Goal: Check status: Check status

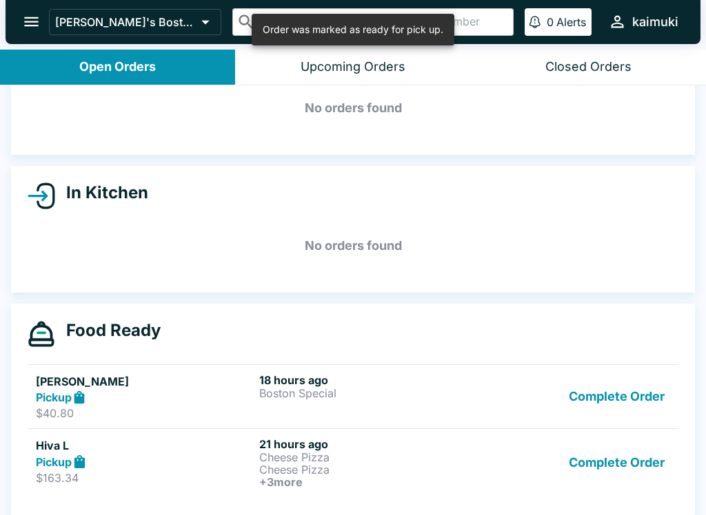
click at [641, 410] on button "Complete Order" at bounding box center [616, 397] width 107 height 48
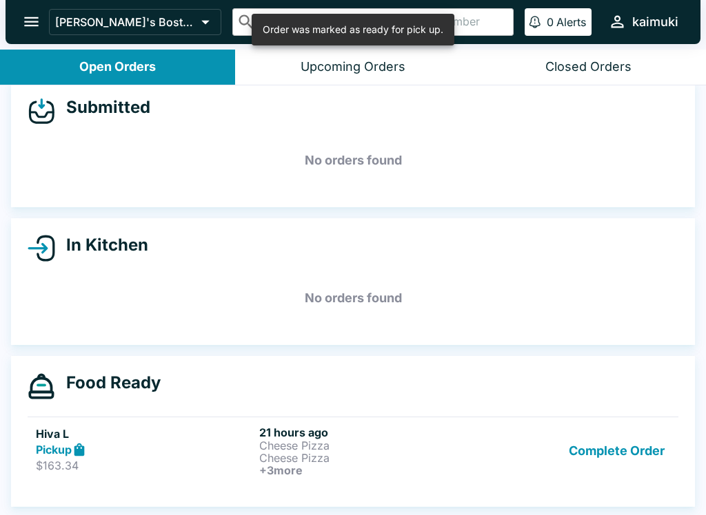
scroll to position [16, 0]
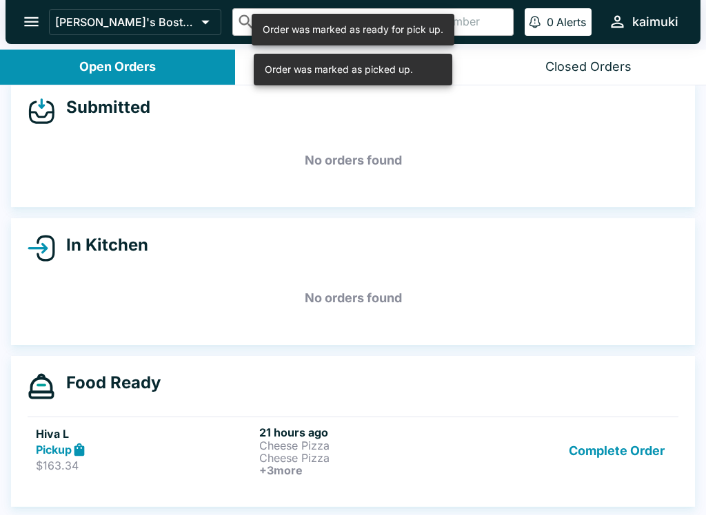
click at [628, 447] on button "Complete Order" at bounding box center [616, 451] width 107 height 51
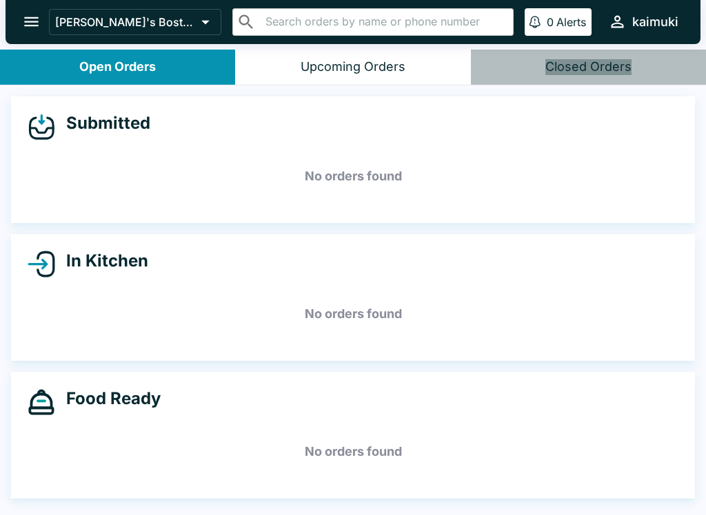
click at [616, 65] on div "Closed Orders" at bounding box center [588, 67] width 86 height 16
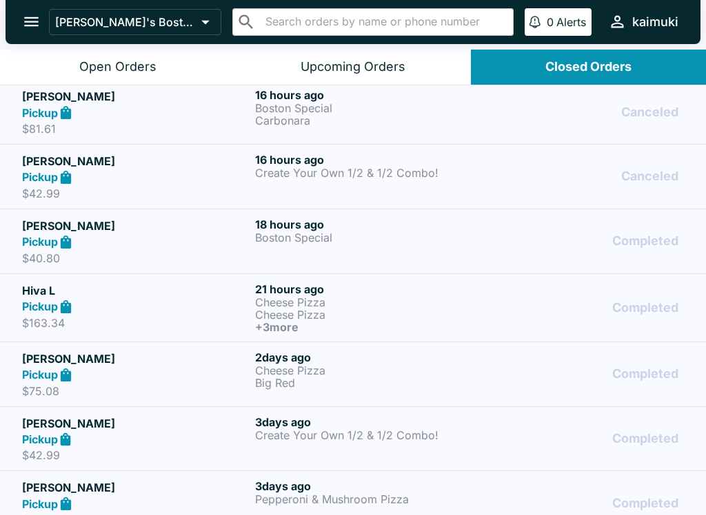
scroll to position [134, 0]
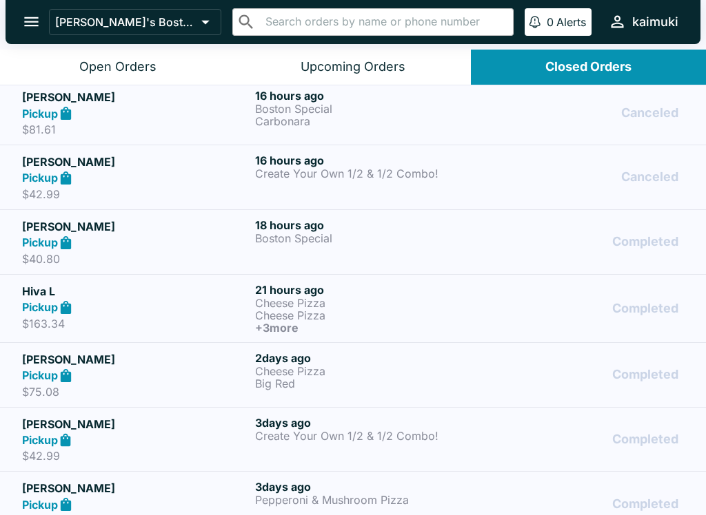
click at [188, 382] on div "Pickup" at bounding box center [135, 376] width 227 height 16
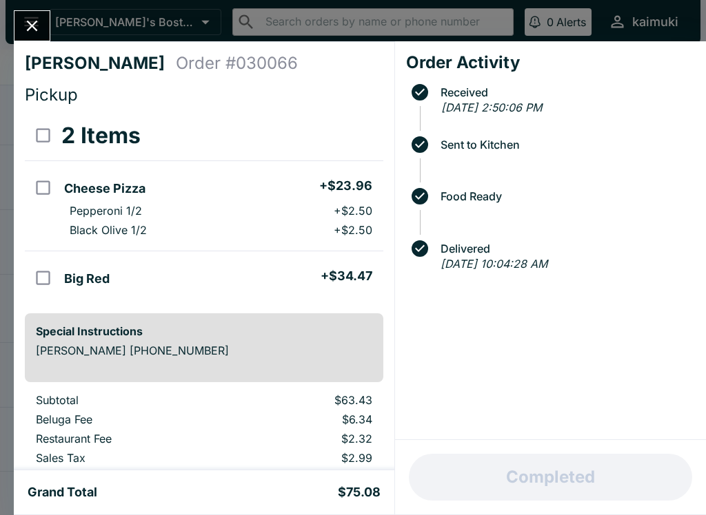
click at [29, 25] on icon "Close" at bounding box center [32, 26] width 19 height 19
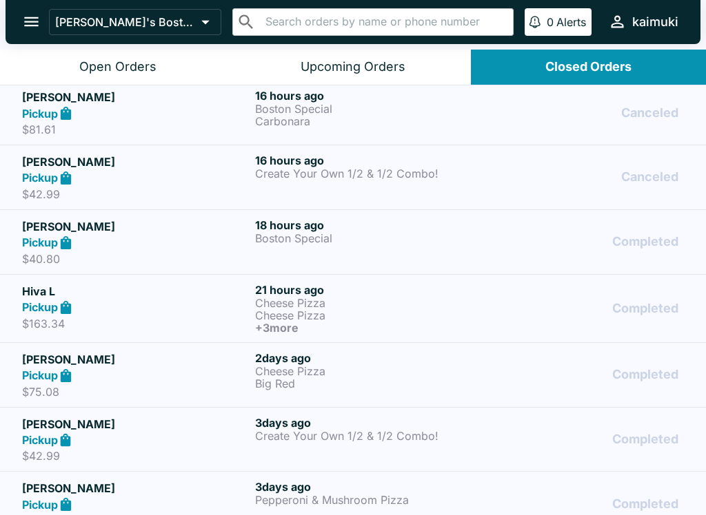
click at [28, 308] on strong "Pickup" at bounding box center [40, 307] width 36 height 14
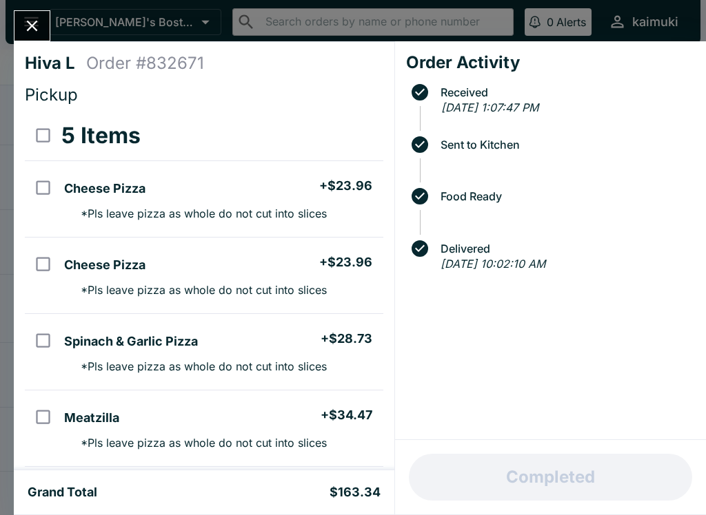
click at [27, 32] on icon "Close" at bounding box center [32, 26] width 19 height 19
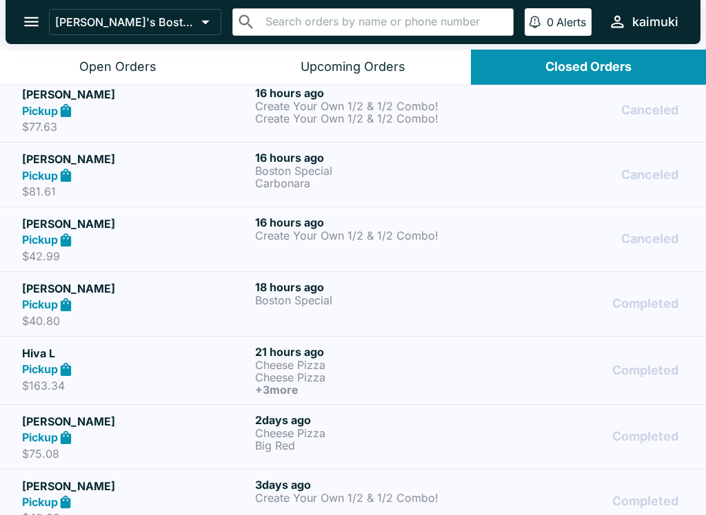
scroll to position [73, 0]
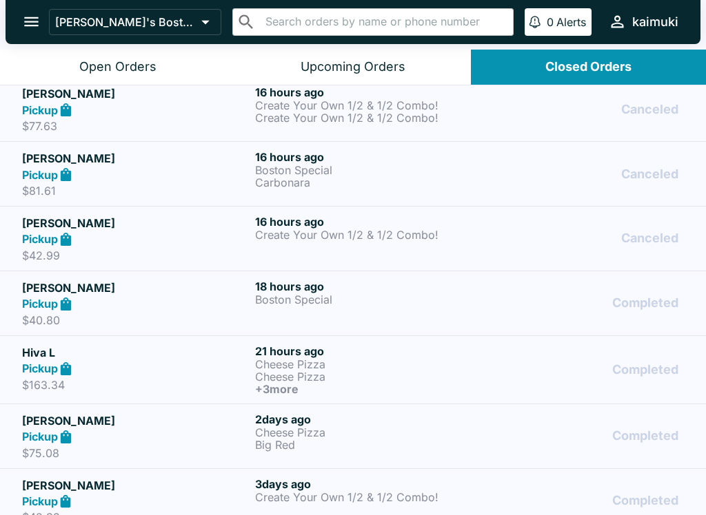
click at [285, 294] on p "Boston Special" at bounding box center [368, 300] width 227 height 12
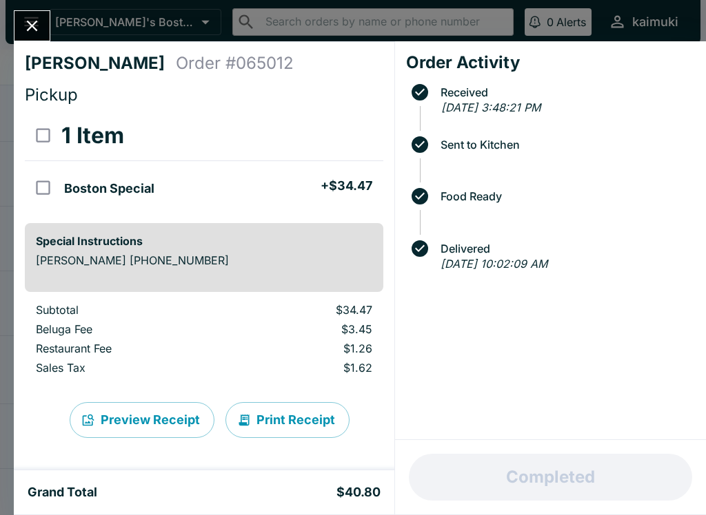
click at [30, 24] on icon "Close" at bounding box center [32, 26] width 11 height 11
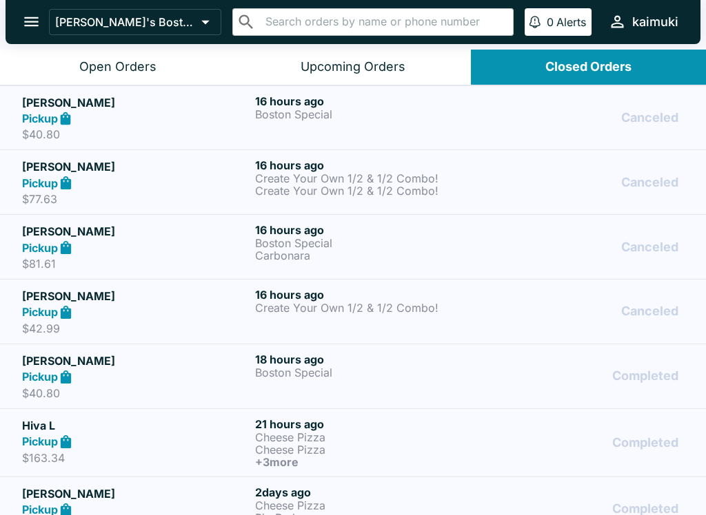
scroll to position [1, 0]
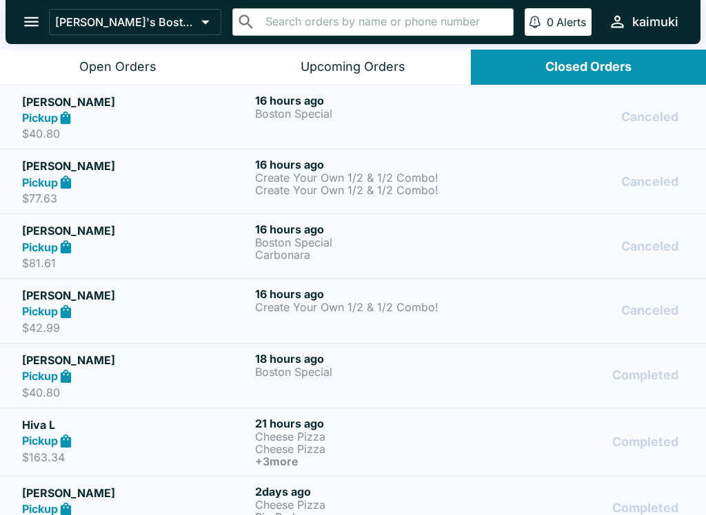
click at [144, 90] on link "[PERSON_NAME] Pickup $40.80 16 hours ago Boston Special Canceled" at bounding box center [353, 117] width 706 height 65
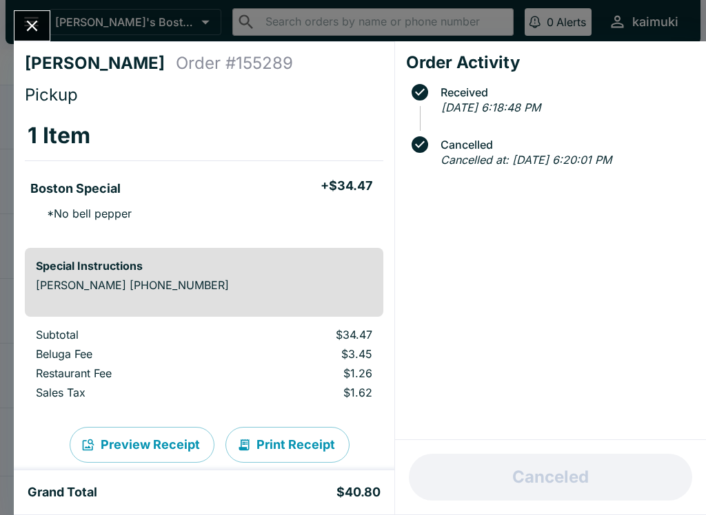
click at [47, 10] on div "[PERSON_NAME] Order # 155289 Pickup 1 Item Boston Special + $34.47 * No bell pe…" at bounding box center [353, 257] width 706 height 515
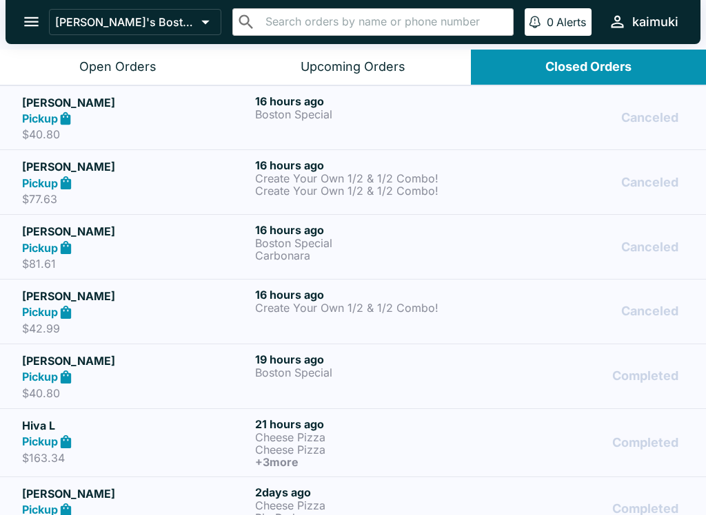
click at [135, 52] on button "Open Orders" at bounding box center [117, 67] width 235 height 35
